Goal: Contribute content

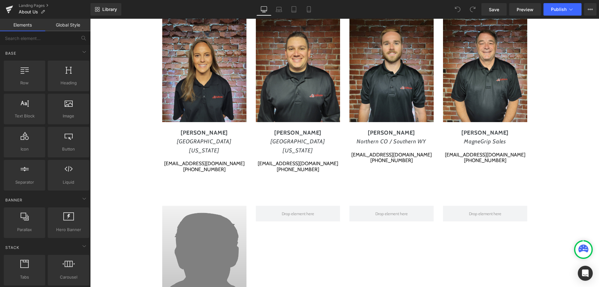
scroll to position [1863, 0]
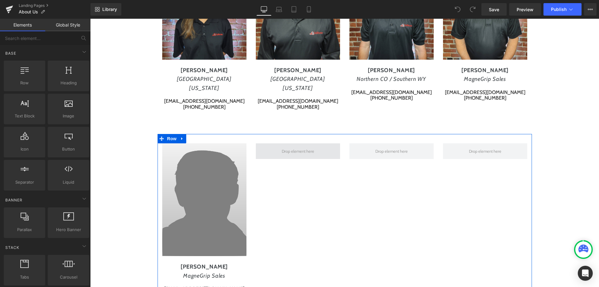
click at [282, 147] on span "Main content" at bounding box center [298, 151] width 37 height 8
click at [193, 198] on icon "Main content" at bounding box center [194, 200] width 3 height 4
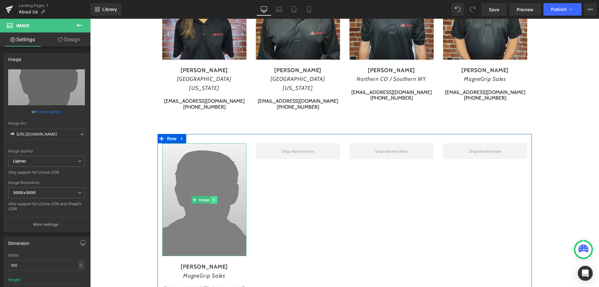
click at [212, 198] on icon "Main content" at bounding box center [213, 200] width 3 height 4
click at [210, 198] on icon "Main content" at bounding box center [210, 199] width 3 height 3
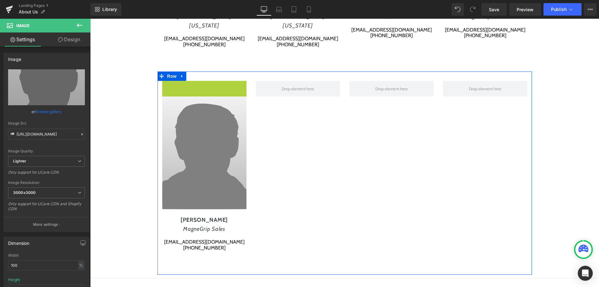
scroll to position [1828, 0]
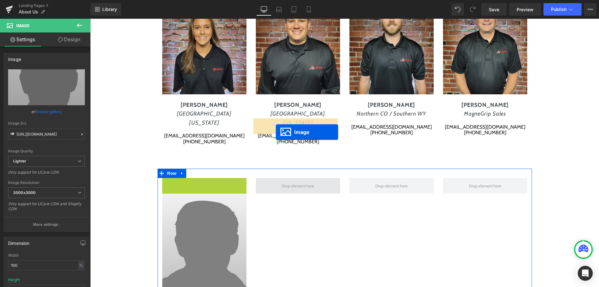
drag, startPoint x: 181, startPoint y: 78, endPoint x: 276, endPoint y: 132, distance: 109.1
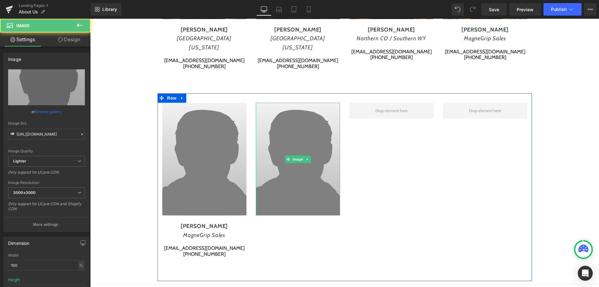
scroll to position [1906, 0]
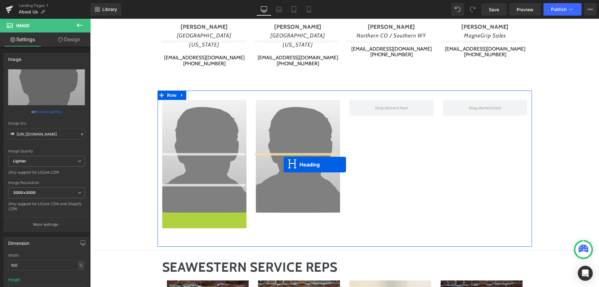
drag, startPoint x: 188, startPoint y: 178, endPoint x: 284, endPoint y: 165, distance: 96.4
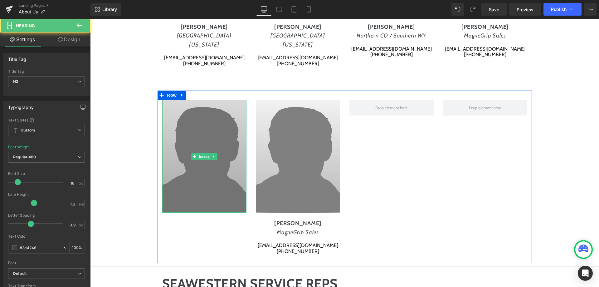
click at [194, 120] on img "Main content" at bounding box center [204, 156] width 84 height 113
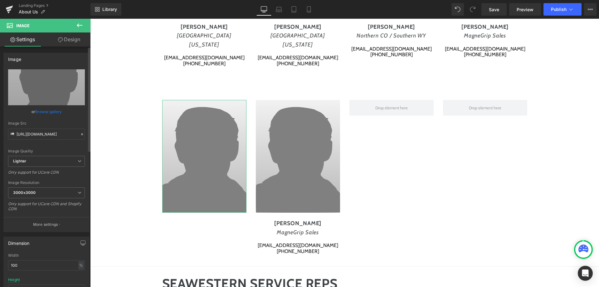
click at [47, 111] on link "Browse gallery" at bounding box center [48, 111] width 27 height 11
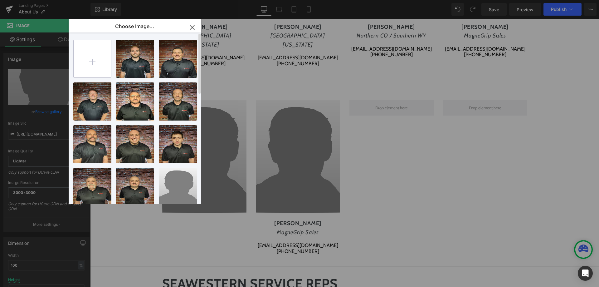
click at [94, 60] on input "file" at bounding box center [92, 58] width 37 height 37
type input "C:\fakepath\[PERSON_NAME].jpg"
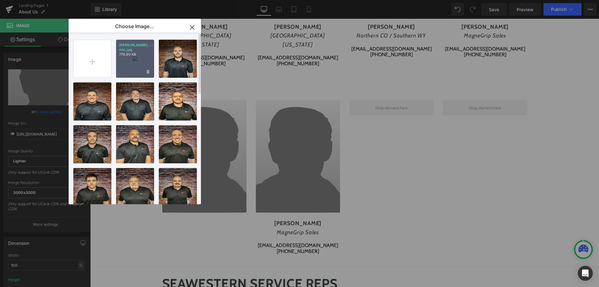
click at [134, 60] on div "[PERSON_NAME]...-min.jpg 776.90 KB" at bounding box center [135, 59] width 38 height 38
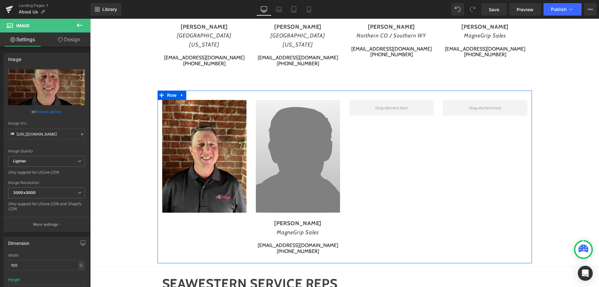
click at [196, 171] on div "Image Heading Image [PERSON_NAME] MagneGrip Sales [EMAIL_ADDRESS][DOMAIN_NAME] …" at bounding box center [345, 177] width 375 height 172
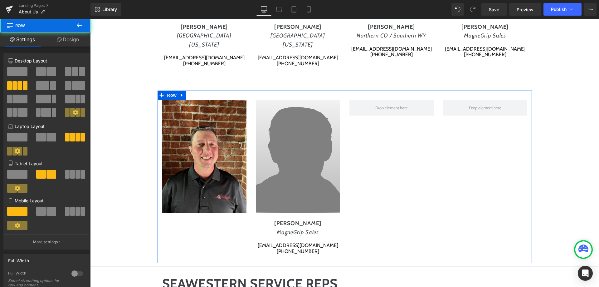
click at [291, 229] on icon "MagneGrip Sales" at bounding box center [298, 232] width 42 height 7
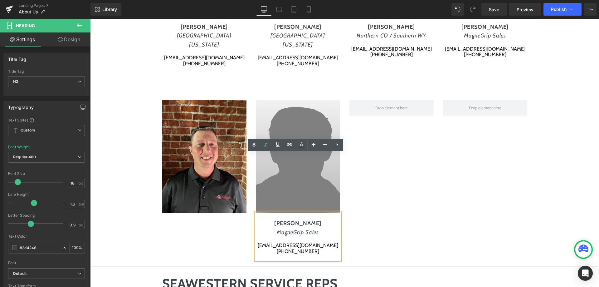
click at [358, 181] on div "Image Heading Image [PERSON_NAME] MagneGrip Sales [EMAIL_ADDRESS][DOMAIN_NAME] …" at bounding box center [345, 177] width 375 height 172
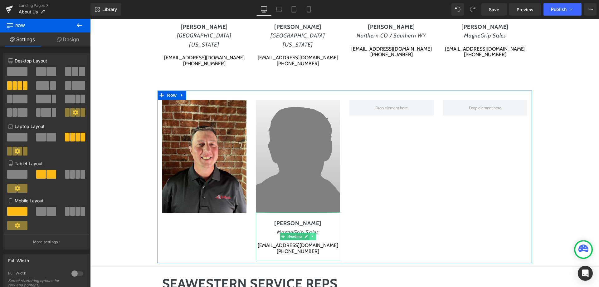
click at [312, 235] on icon "Main content" at bounding box center [312, 236] width 1 height 2
click at [308, 234] on icon "Main content" at bounding box center [309, 235] width 3 height 3
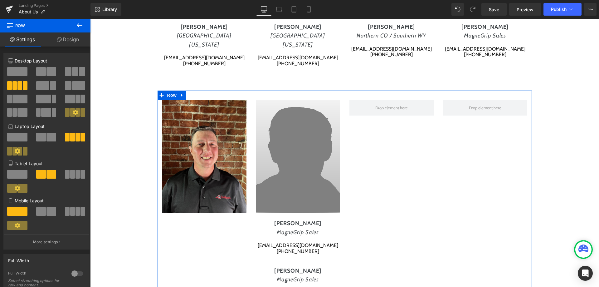
click at [295, 266] on h2 "[PERSON_NAME]" at bounding box center [298, 270] width 84 height 9
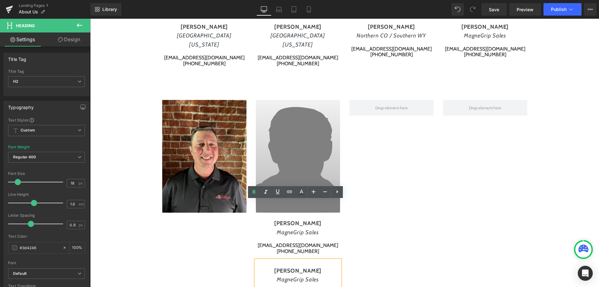
click at [292, 284] on div "Main content" at bounding box center [298, 287] width 84 height 6
click at [358, 232] on div "Image Heading Image [PERSON_NAME] MagneGrip Sales [EMAIL_ADDRESS][DOMAIN_NAME] …" at bounding box center [345, 200] width 375 height 219
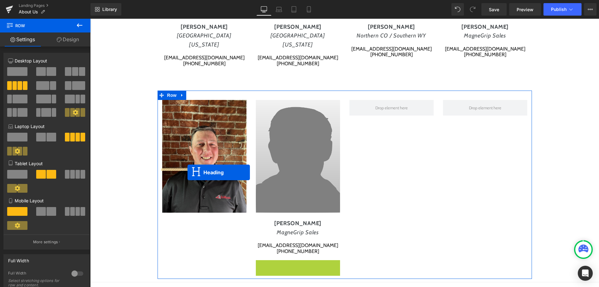
drag, startPoint x: 281, startPoint y: 224, endPoint x: 188, endPoint y: 172, distance: 106.3
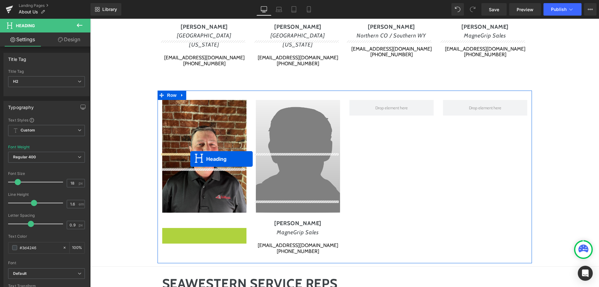
drag, startPoint x: 189, startPoint y: 193, endPoint x: 190, endPoint y: 159, distance: 33.8
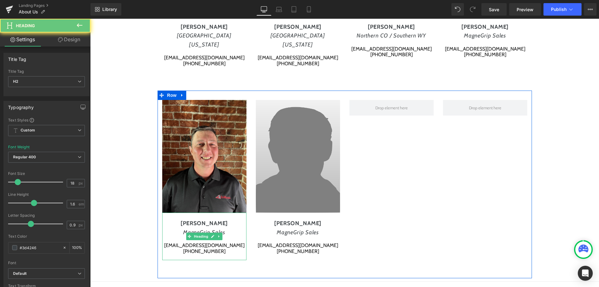
click at [197, 219] on h2 "[PERSON_NAME]" at bounding box center [204, 223] width 84 height 9
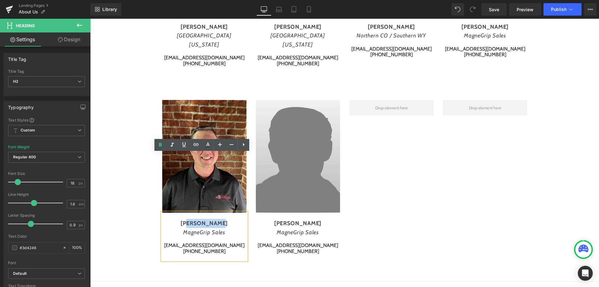
drag, startPoint x: 218, startPoint y: 164, endPoint x: 192, endPoint y: 164, distance: 25.6
click at [192, 219] on h2 "[PERSON_NAME]" at bounding box center [204, 223] width 84 height 9
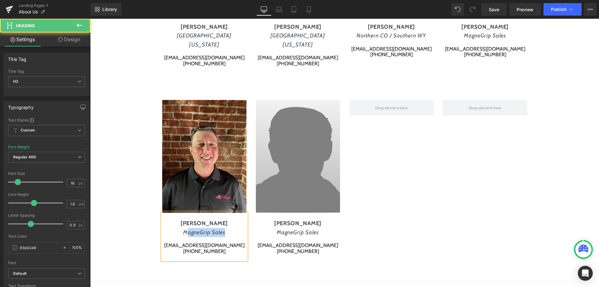
drag, startPoint x: 222, startPoint y: 173, endPoint x: 185, endPoint y: 172, distance: 36.5
click at [185, 229] on icon "MagneGrip Sales" at bounding box center [204, 232] width 42 height 7
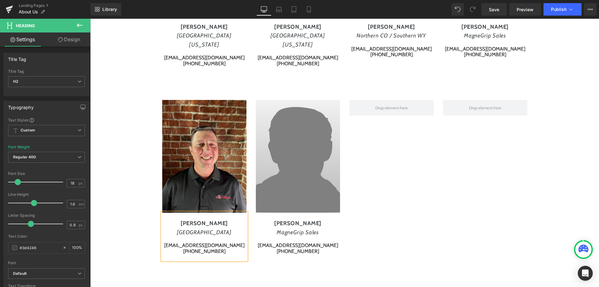
click at [188, 243] on div "[EMAIL_ADDRESS][DOMAIN_NAME]" at bounding box center [204, 246] width 84 height 6
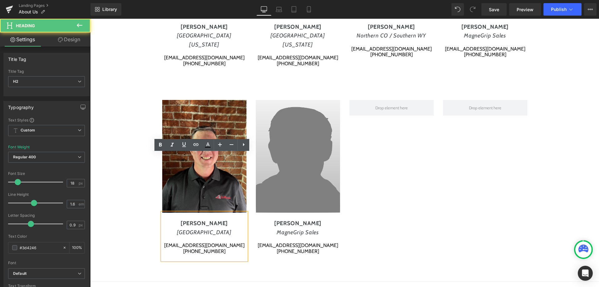
click at [219, 228] on h2 "[GEOGRAPHIC_DATA]" at bounding box center [204, 232] width 84 height 9
click at [191, 243] on div "[EMAIL_ADDRESS][DOMAIN_NAME]" at bounding box center [204, 246] width 84 height 6
click at [194, 248] on div "[PHONE_NUMBER]" at bounding box center [204, 251] width 84 height 6
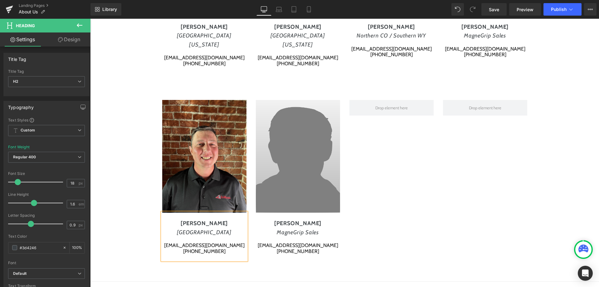
click at [219, 248] on div "[PHONE_NUMBER]" at bounding box center [204, 251] width 84 height 6
click at [560, 12] on span "Publish" at bounding box center [559, 9] width 16 height 5
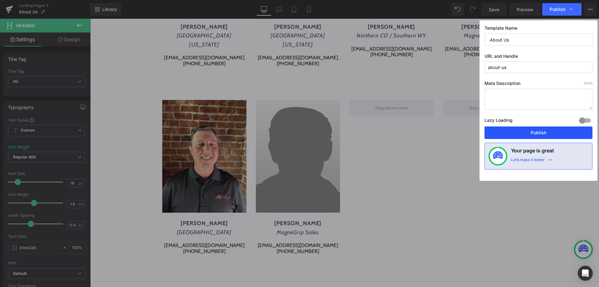
click at [526, 130] on button "Publish" at bounding box center [539, 132] width 108 height 12
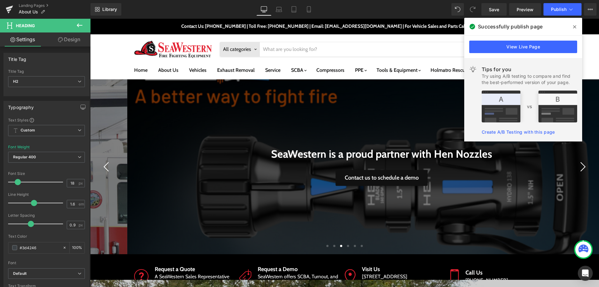
click at [577, 27] on span at bounding box center [575, 27] width 10 height 10
